Goal: Task Accomplishment & Management: Use online tool/utility

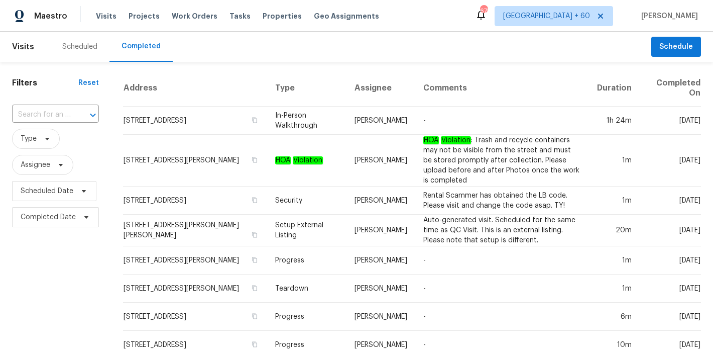
click at [49, 115] on input "text" at bounding box center [41, 115] width 59 height 16
paste input "[STREET_ADDRESS][PERSON_NAME]"
type input "[STREET_ADDRESS][PERSON_NAME]"
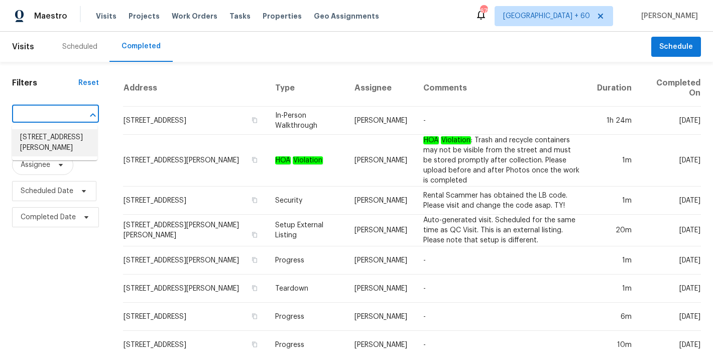
click at [51, 144] on li "[STREET_ADDRESS][PERSON_NAME]" at bounding box center [54, 142] width 85 height 27
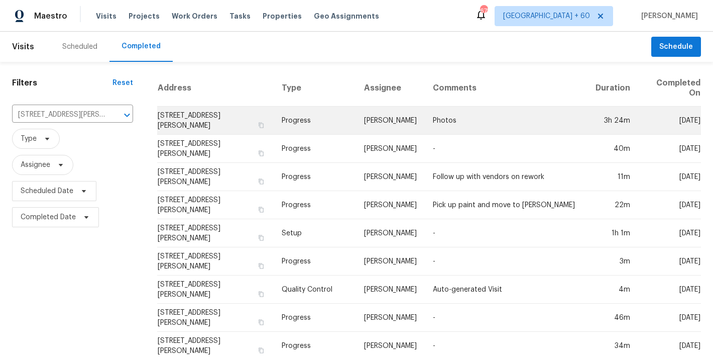
click at [172, 113] on td "[STREET_ADDRESS][PERSON_NAME]" at bounding box center [215, 120] width 116 height 28
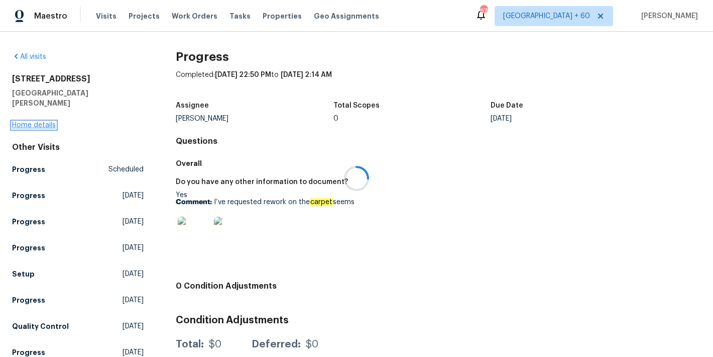
click at [30, 122] on link "Home details" at bounding box center [34, 125] width 44 height 7
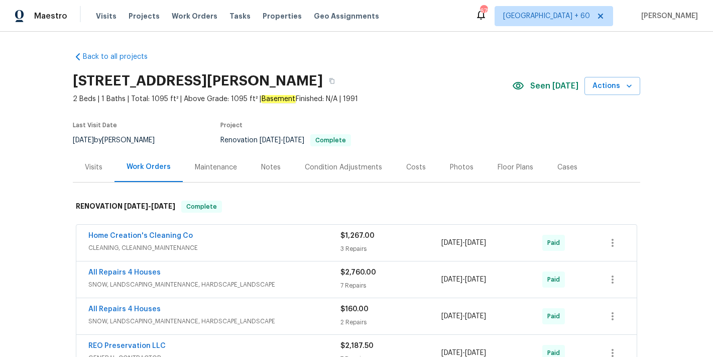
click at [421, 74] on div "[STREET_ADDRESS][PERSON_NAME]" at bounding box center [293, 81] width 440 height 26
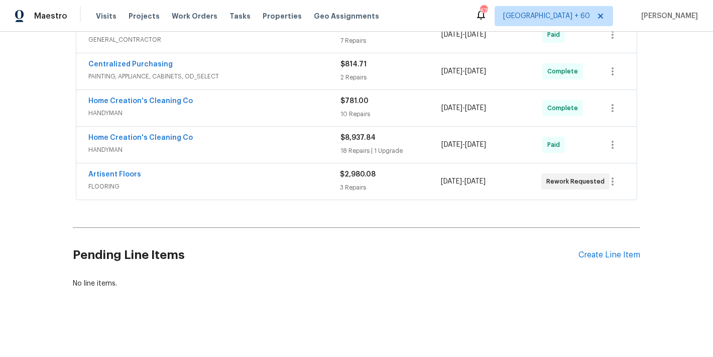
click at [303, 181] on span "FLOORING" at bounding box center [214, 186] width 252 height 10
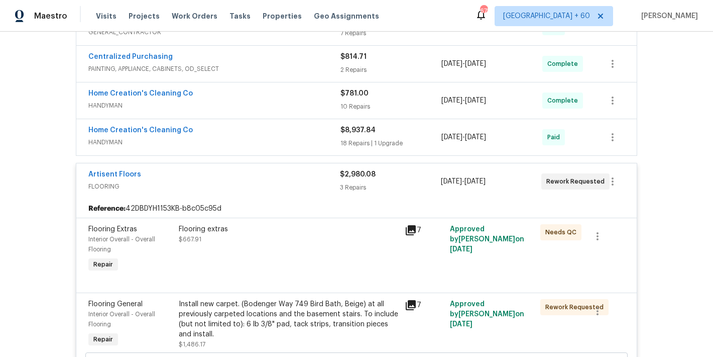
scroll to position [300, 0]
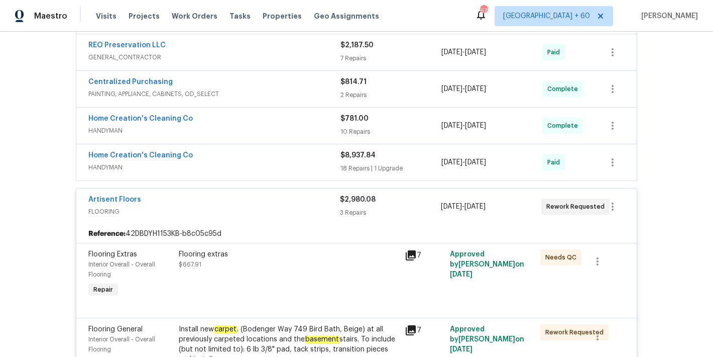
click at [303, 165] on span "HANDYMAN" at bounding box center [214, 167] width 252 height 10
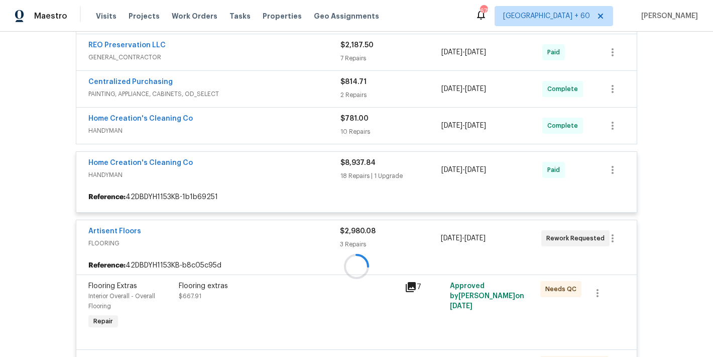
scroll to position [264, 0]
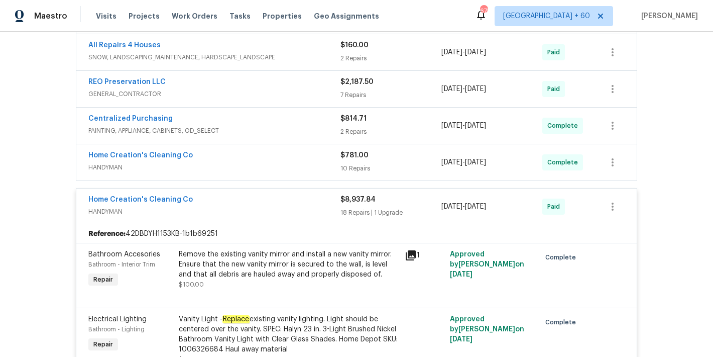
click at [655, 152] on div "Back to all projects [STREET_ADDRESS][PERSON_NAME] 2 Beds | 1 Baths | Total: 10…" at bounding box center [356, 194] width 713 height 325
click at [323, 167] on span "HANDYMAN" at bounding box center [214, 167] width 252 height 10
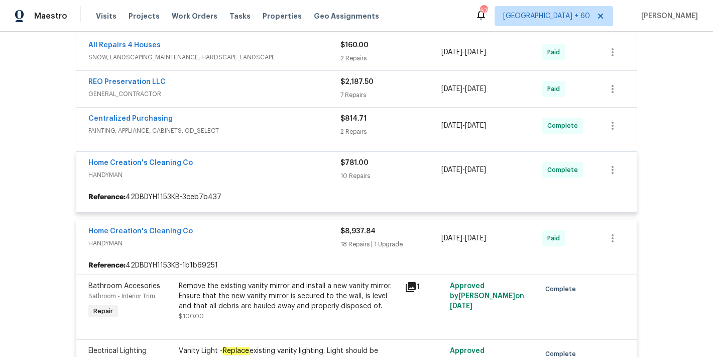
scroll to position [196, 0]
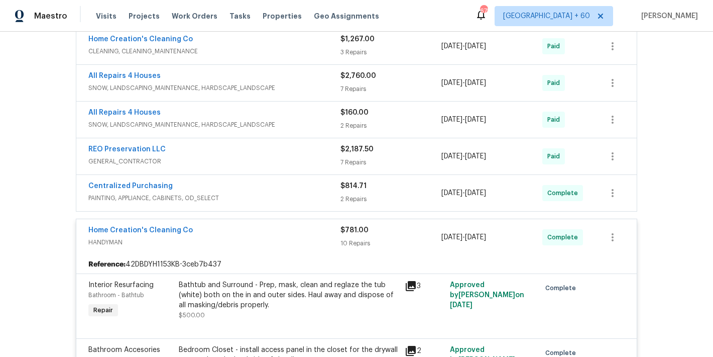
click at [316, 197] on span "PAINTING, APPLIANCE, CABINETS, OD_SELECT" at bounding box center [214, 198] width 252 height 10
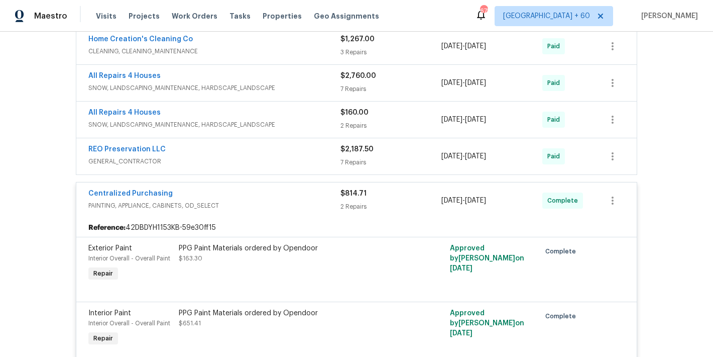
scroll to position [160, 0]
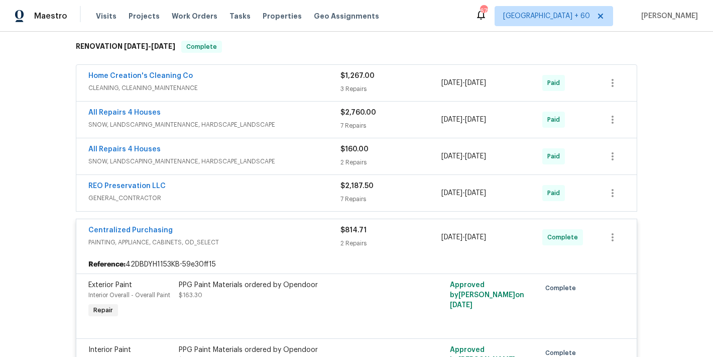
click at [314, 190] on div "REO Preservation LLC" at bounding box center [214, 187] width 252 height 12
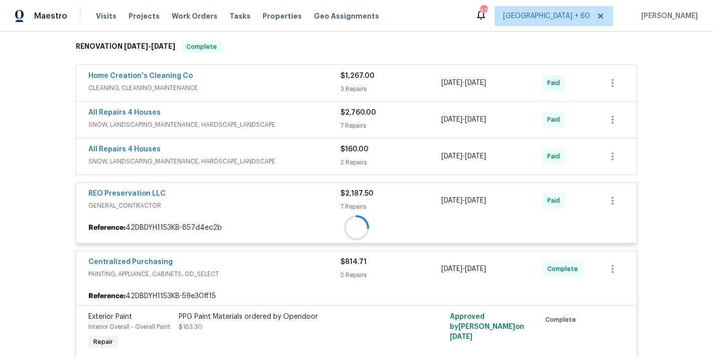
scroll to position [120, 0]
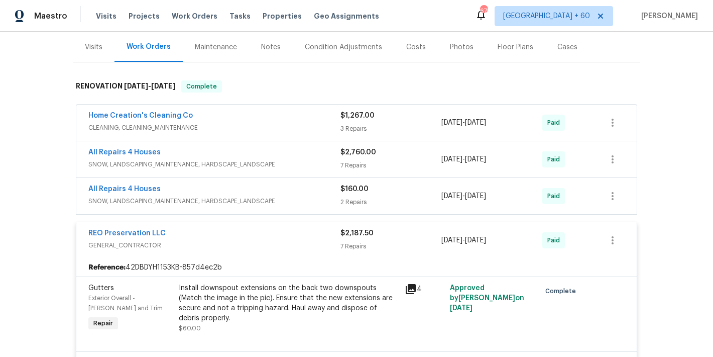
click at [321, 194] on div "All Repairs 4 Houses" at bounding box center [214, 190] width 252 height 12
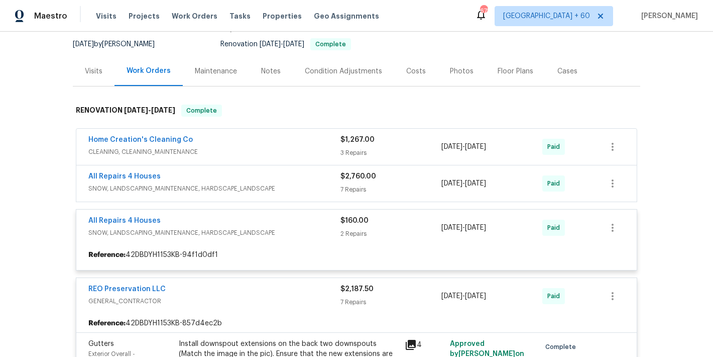
scroll to position [87, 0]
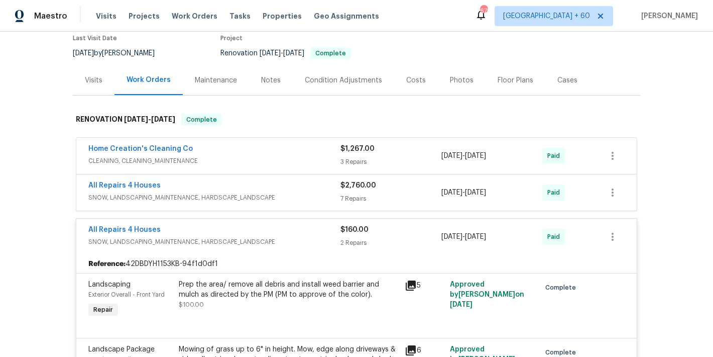
click at [325, 196] on span "SNOW, LANDSCAPING_MAINTENANCE, HARDSCAPE_LANDSCAPE" at bounding box center [214, 197] width 252 height 10
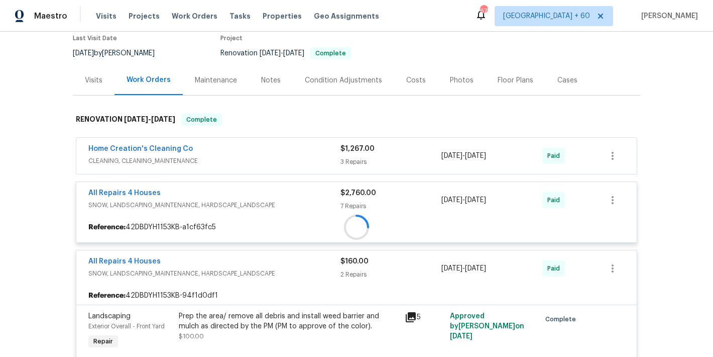
scroll to position [52, 0]
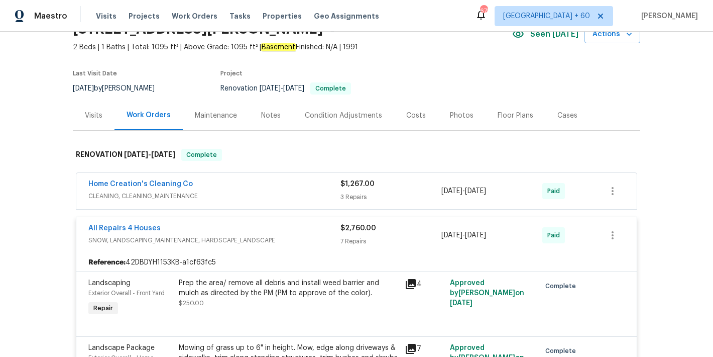
click at [319, 187] on div "Home Creation's Cleaning Co" at bounding box center [214, 185] width 252 height 12
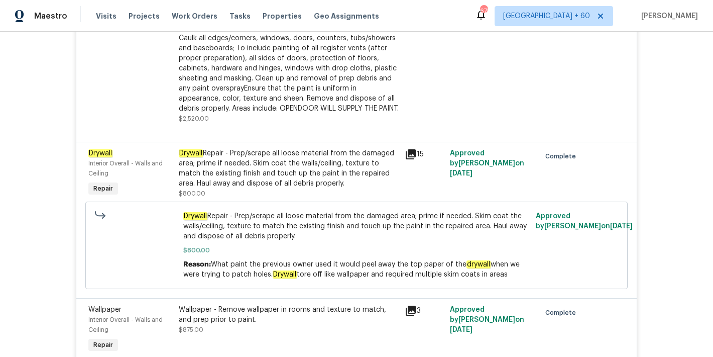
scroll to position [4499, 0]
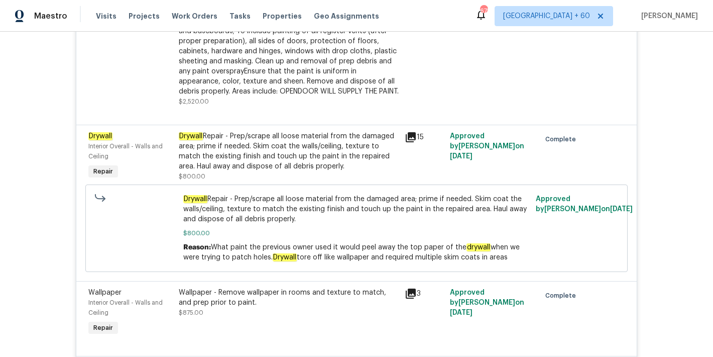
click at [328, 179] on div "Drywall Repair - Prep/scrape all loose material from the damaged area; prime if…" at bounding box center [289, 156] width 220 height 50
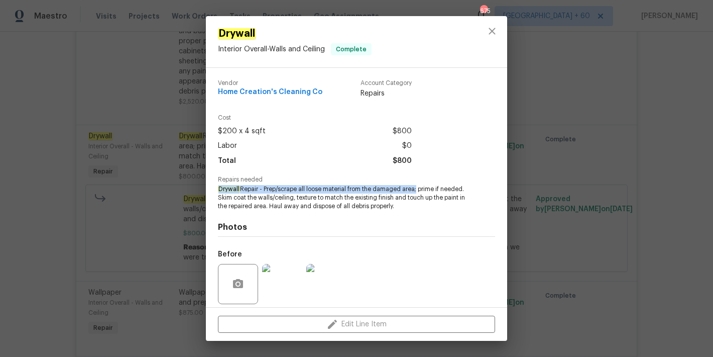
drag, startPoint x: 415, startPoint y: 188, endPoint x: 219, endPoint y: 188, distance: 195.9
click at [219, 188] on span "Drywall Repair - Prep/scrape all loose material from the damaged area; prime if…" at bounding box center [343, 197] width 250 height 25
copy span "Drywall Repair - Prep/scrape all loose material from the damaged area"
click at [665, 209] on div "Drywall Interior Overall - Walls and Ceiling Complete Vendor Home Creation's Cl…" at bounding box center [356, 178] width 713 height 357
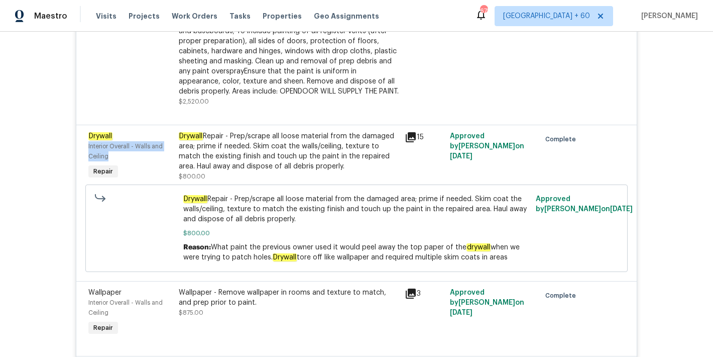
drag, startPoint x: 116, startPoint y: 159, endPoint x: 70, endPoint y: 153, distance: 46.2
copy span "Interior Overall - Walls and Ceiling"
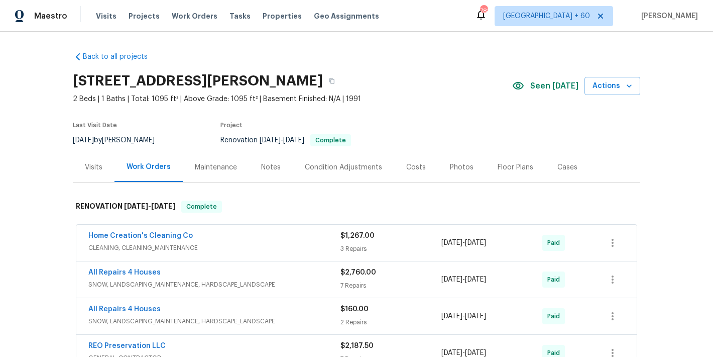
click at [300, 49] on div "Back to all projects [STREET_ADDRESS][PERSON_NAME] 2 Beds | 1 Baths | Total: 10…" at bounding box center [357, 329] width 568 height 571
click at [100, 17] on span "Visits" at bounding box center [106, 16] width 21 height 10
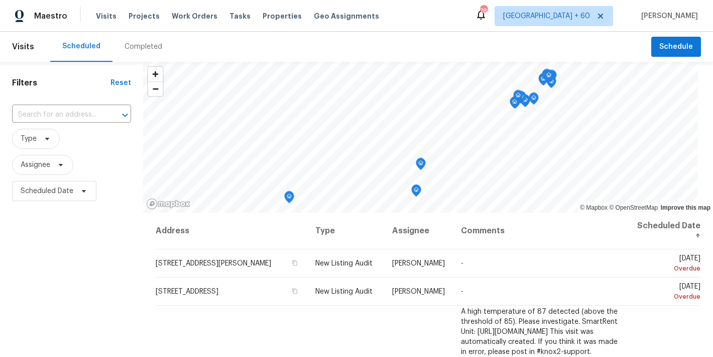
click at [185, 42] on div "Scheduled Completed" at bounding box center [350, 47] width 601 height 30
click at [140, 49] on div "Completed" at bounding box center [144, 47] width 38 height 10
